Goal: Transaction & Acquisition: Purchase product/service

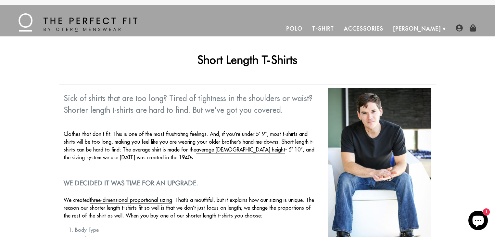
click at [338, 28] on link "T-Shirt" at bounding box center [322, 29] width 31 height 16
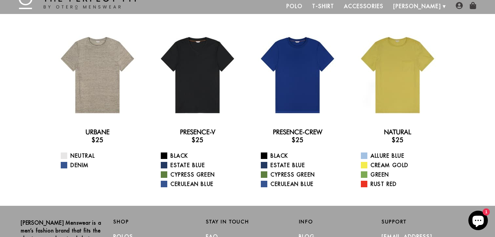
scroll to position [17, 0]
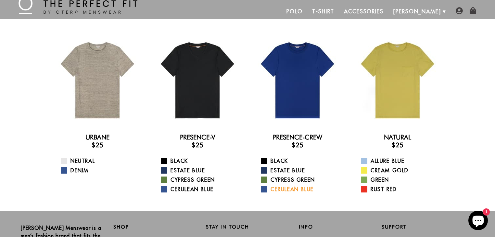
click at [264, 189] on span at bounding box center [264, 189] width 6 height 6
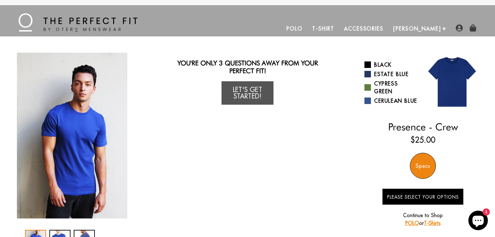
click at [424, 166] on div "Specs" at bounding box center [423, 166] width 26 height 26
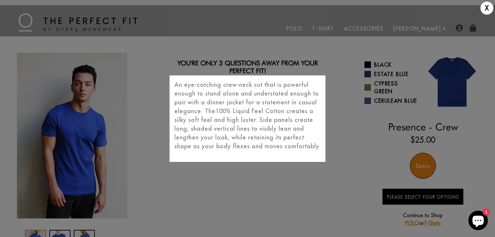
click at [362, 174] on div "X An eye-catching crew-neck cut that is powerful enough to stand alone and unde…" at bounding box center [247, 118] width 495 height 237
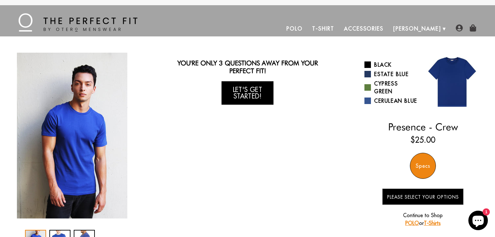
click at [259, 96] on link "Let's Get Started!" at bounding box center [247, 92] width 52 height 23
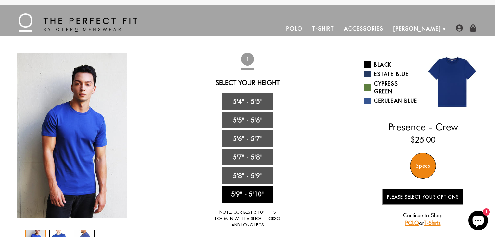
click at [260, 195] on link "5'9" - 5'10"" at bounding box center [247, 193] width 52 height 17
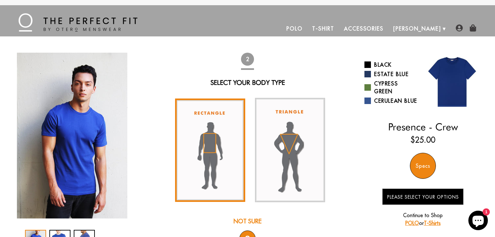
click at [228, 166] on img at bounding box center [210, 149] width 70 height 103
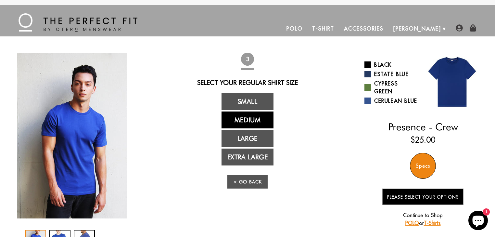
click at [249, 118] on link "Medium" at bounding box center [247, 119] width 52 height 17
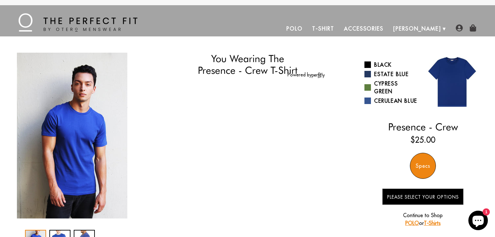
select select "59-510"
select select "M"
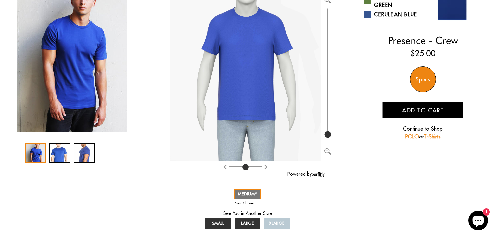
scroll to position [104, 0]
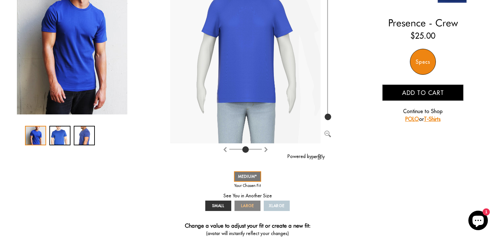
click at [245, 206] on span "LARGE" at bounding box center [247, 205] width 13 height 5
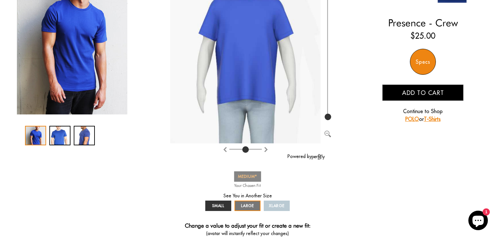
click at [245, 178] on span "MEDIUM" at bounding box center [247, 176] width 19 height 5
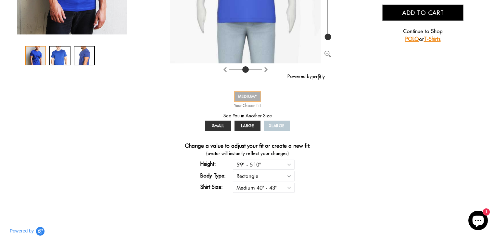
scroll to position [190, 0]
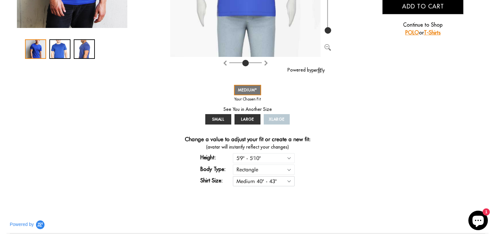
click at [287, 182] on select "Small 36" - 39" Medium 40" - 43" Large 44" - 47" Extra Large 48" - 50"" at bounding box center [264, 181] width 62 height 10
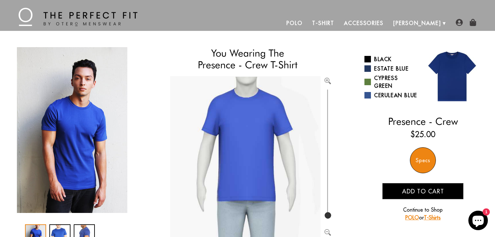
scroll to position [0, 0]
